Goal: Transaction & Acquisition: Purchase product/service

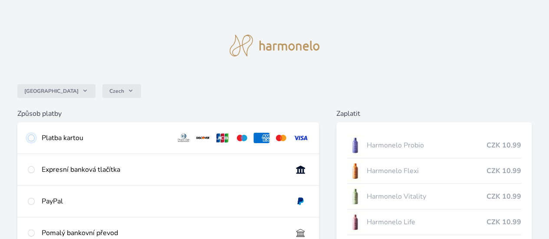
click at [35, 138] on input "radio" at bounding box center [31, 137] width 7 height 7
radio input "true"
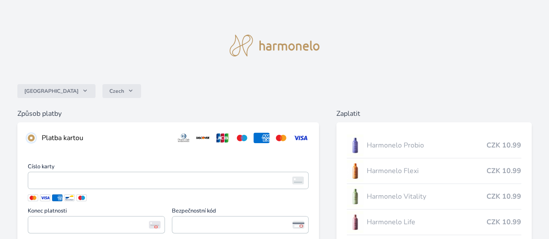
click at [35, 138] on input "radio" at bounding box center [31, 137] width 7 height 7
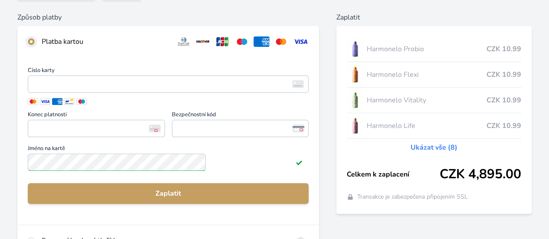
scroll to position [98, 0]
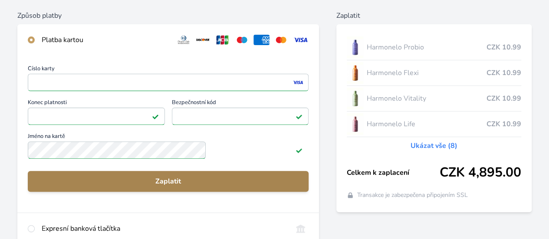
click at [209, 186] on span "Zaplatit" at bounding box center [168, 181] width 267 height 10
